Goal: Ask a question

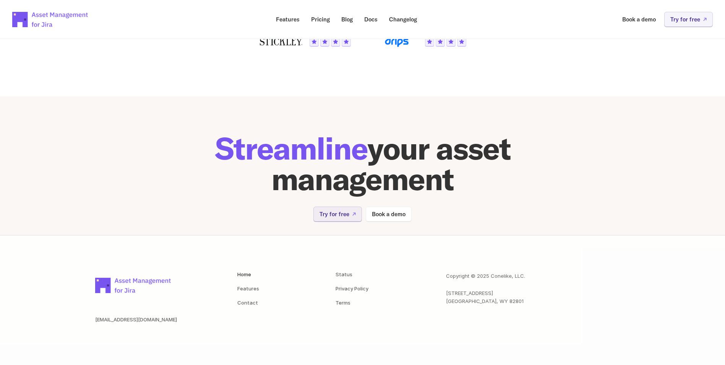
scroll to position [1502, 0]
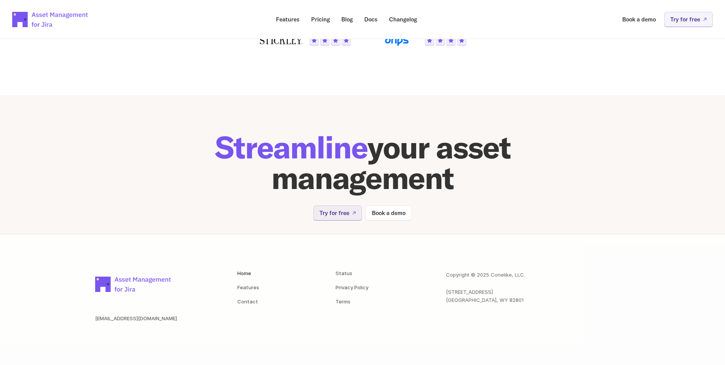
click at [152, 281] on img at bounding box center [133, 284] width 76 height 27
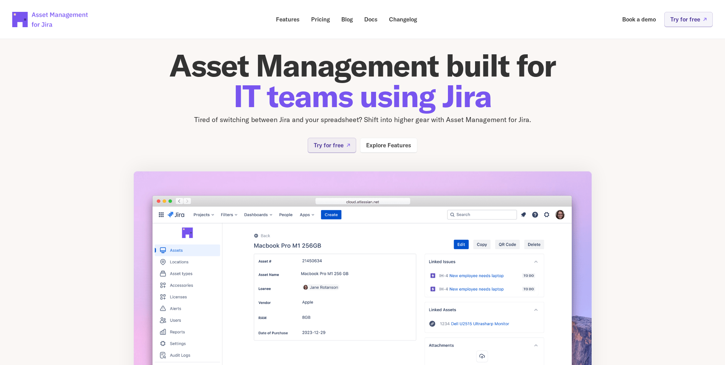
scroll to position [0, 0]
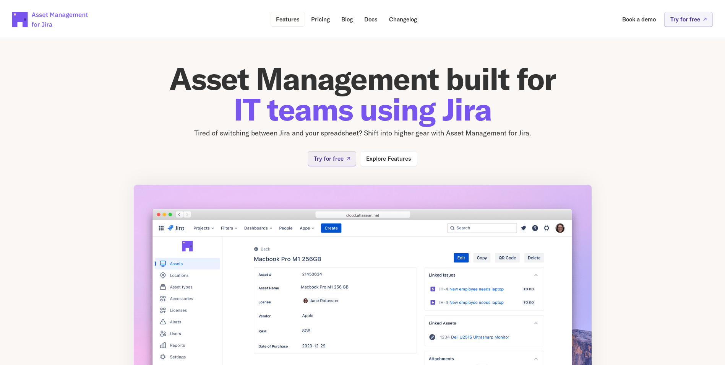
click at [290, 20] on p "Features" at bounding box center [288, 19] width 24 height 6
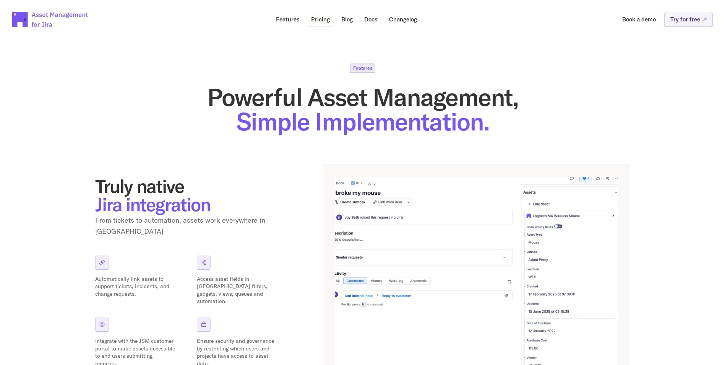
click at [328, 18] on p "Pricing" at bounding box center [320, 19] width 19 height 6
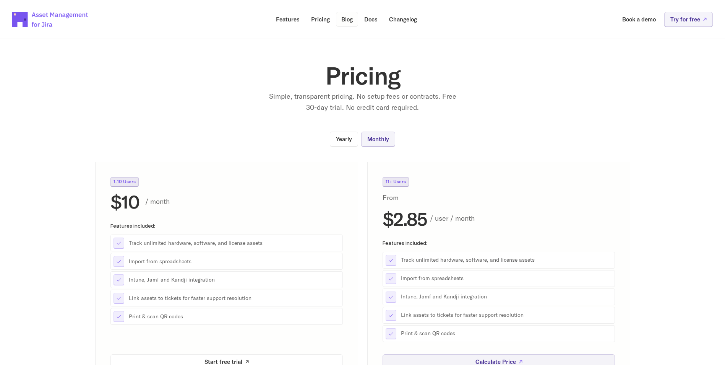
click at [345, 19] on p "Blog" at bounding box center [346, 19] width 11 height 6
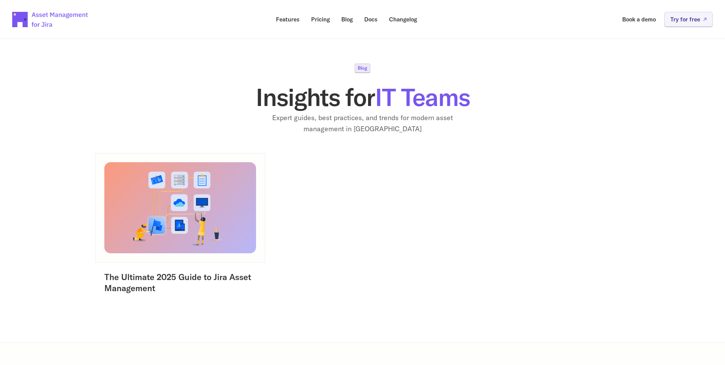
click at [158, 246] on img at bounding box center [179, 207] width 159 height 96
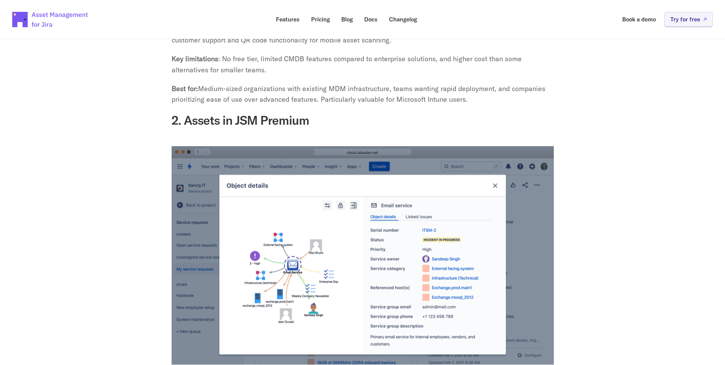
scroll to position [1784, 0]
click at [31, 19] on img at bounding box center [50, 19] width 76 height 27
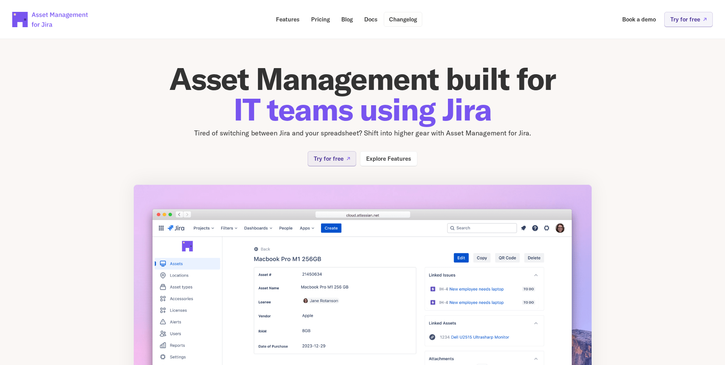
click at [407, 19] on p "Changelog" at bounding box center [403, 19] width 28 height 6
click at [348, 19] on p "Blog" at bounding box center [346, 19] width 11 height 6
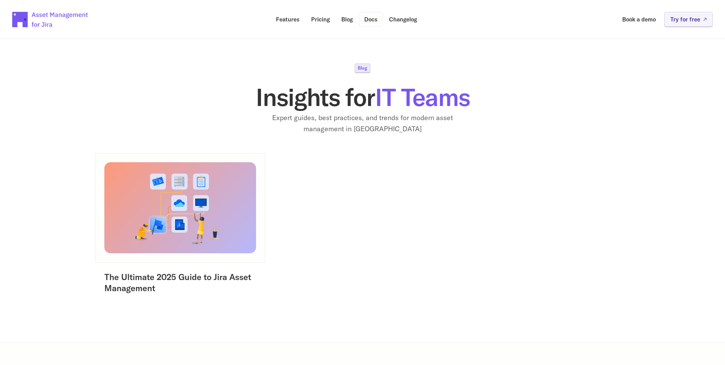
click at [372, 18] on p "Docs" at bounding box center [370, 19] width 13 height 6
click at [45, 21] on img at bounding box center [50, 19] width 76 height 27
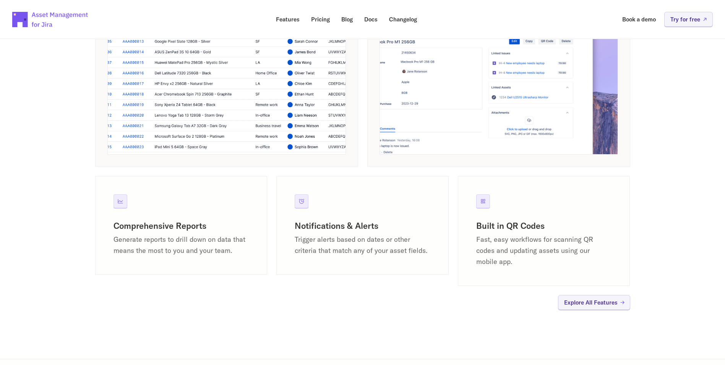
scroll to position [459, 0]
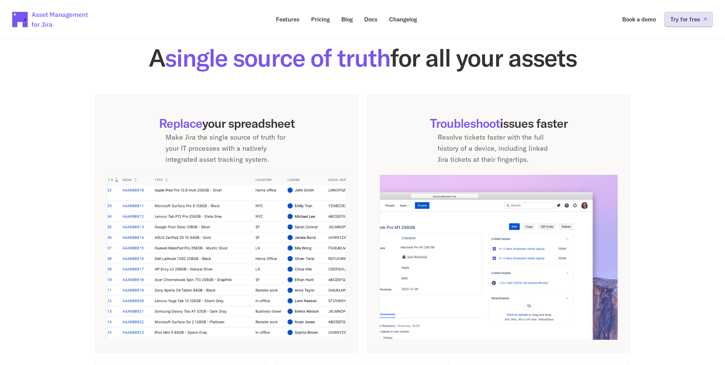
click at [684, 17] on p "Try for free" at bounding box center [685, 19] width 30 height 6
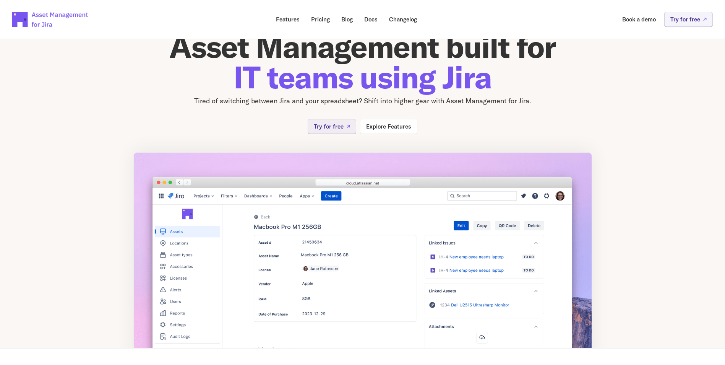
scroll to position [0, 0]
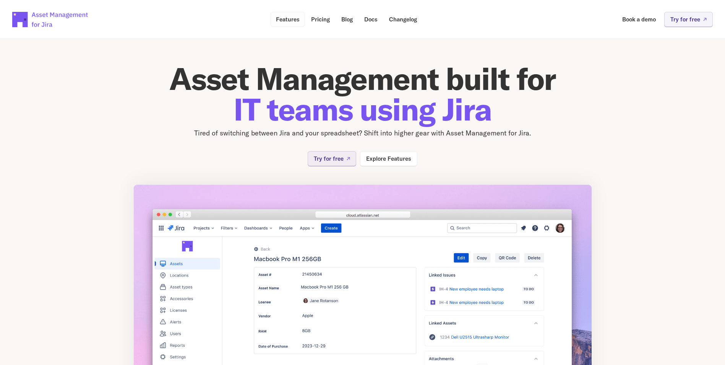
click at [285, 18] on p "Features" at bounding box center [288, 19] width 24 height 6
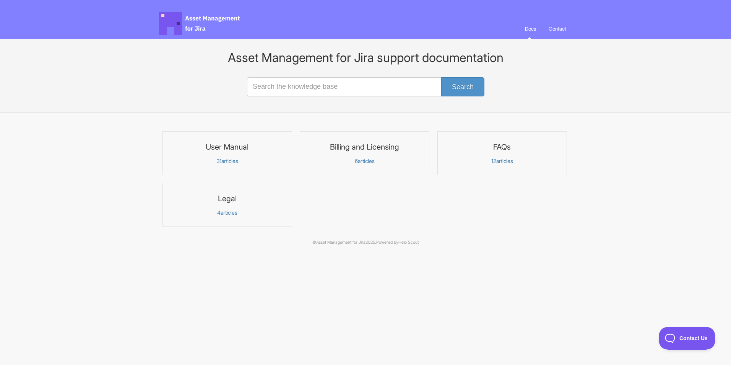
click at [229, 147] on h3 "User Manual" at bounding box center [227, 147] width 120 height 10
click at [237, 159] on p "31 articles" at bounding box center [227, 160] width 120 height 7
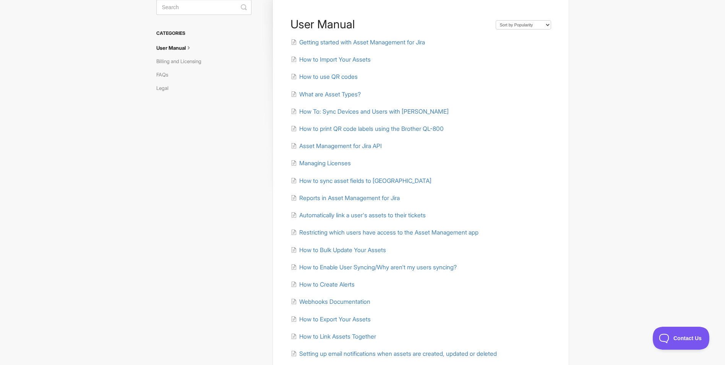
scroll to position [38, 0]
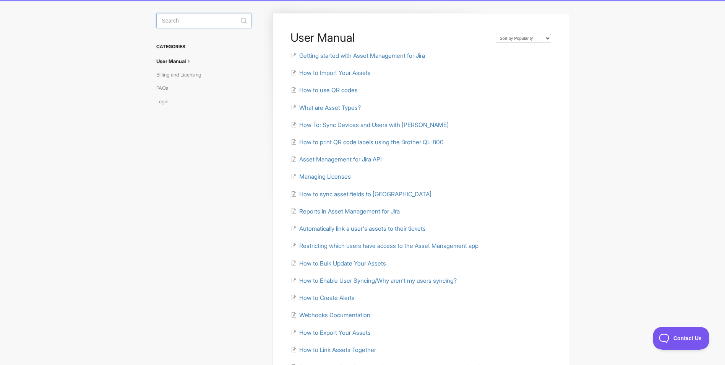
click at [212, 19] on input "Search" at bounding box center [203, 20] width 95 height 15
click at [179, 75] on link "Billing and Licensing" at bounding box center [181, 74] width 51 height 12
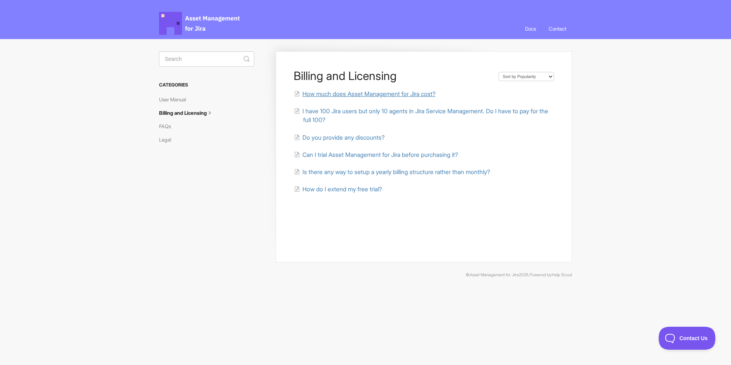
click at [409, 94] on span "How much does Asset Management for Jira cost?" at bounding box center [368, 93] width 133 height 7
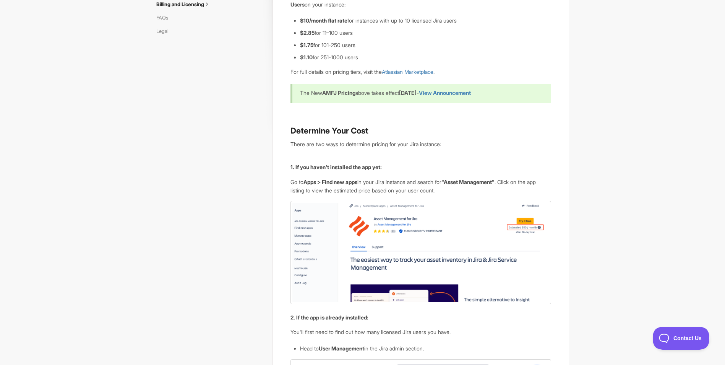
scroll to position [107, 0]
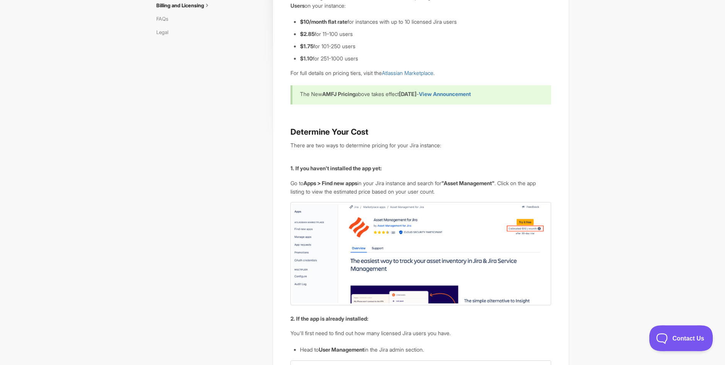
click at [668, 336] on span "Contact Us" at bounding box center [677, 336] width 57 height 5
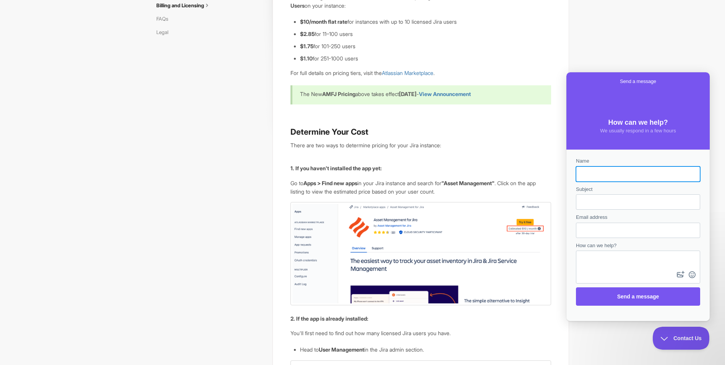
scroll to position [0, 0]
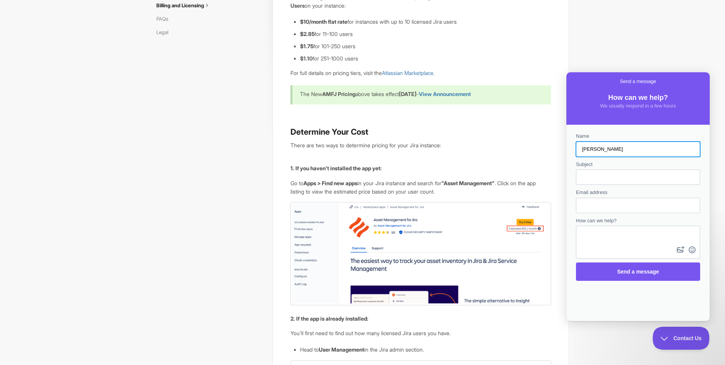
type input "[PERSON_NAME]"
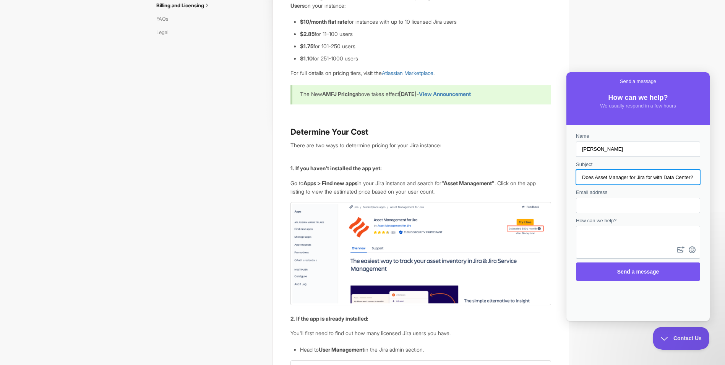
type input "Does Asset Manager for Jira for with Data Center?"
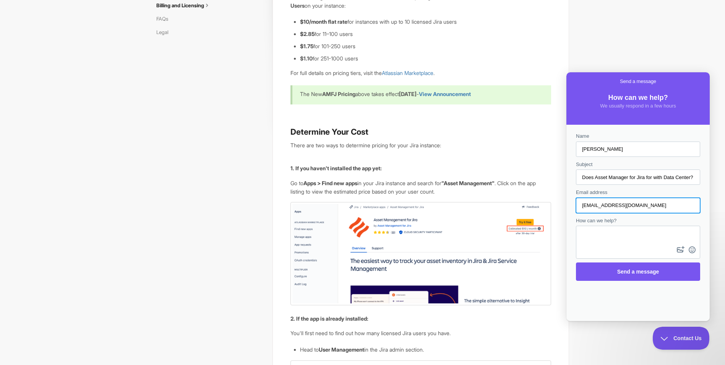
type input "[EMAIL_ADDRESS][DOMAIN_NAME]"
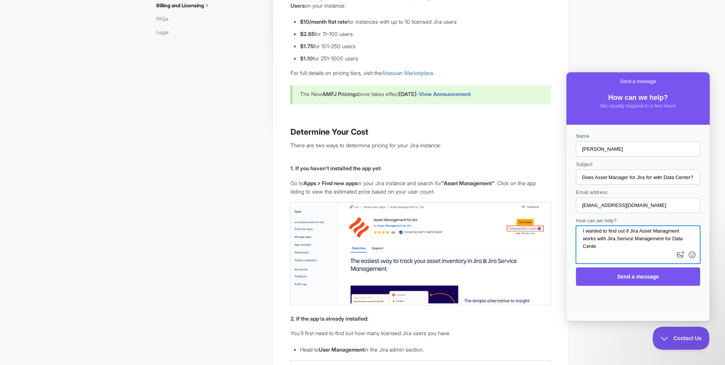
scroll to position [3, 0]
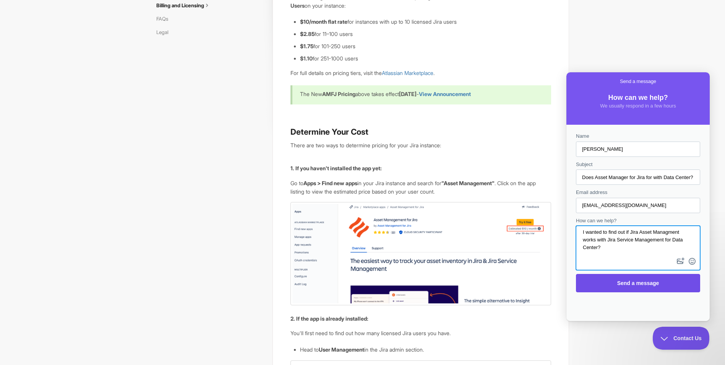
type textarea "I wanted to find out if Jira Asset Managment works with Jira Service Management…"
click at [633, 283] on span "Send a message" at bounding box center [638, 283] width 42 height 6
